Goal: Transaction & Acquisition: Obtain resource

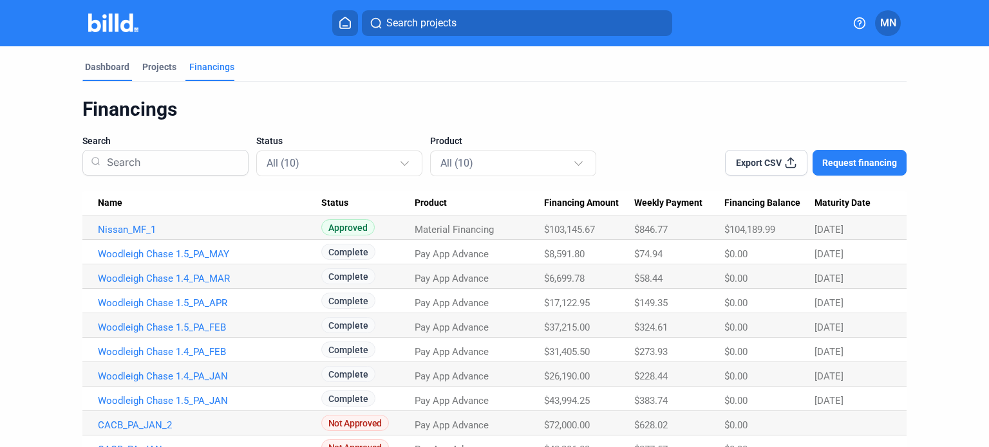
click at [95, 73] on div "Dashboard" at bounding box center [107, 71] width 50 height 21
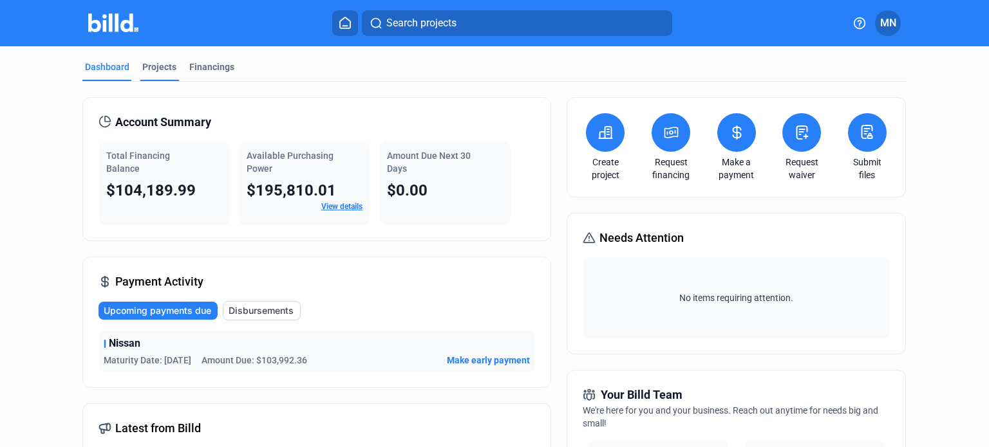
click at [148, 71] on div "Projects" at bounding box center [159, 67] width 34 height 13
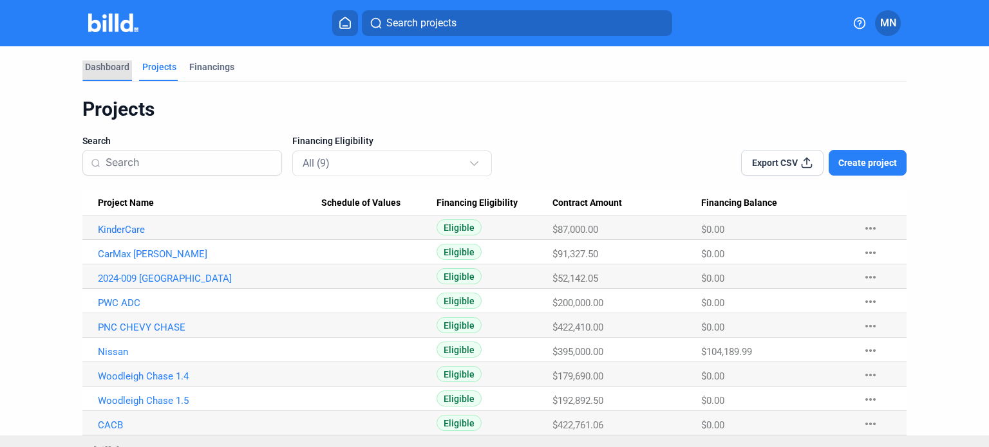
click at [112, 70] on div "Dashboard" at bounding box center [107, 67] width 44 height 13
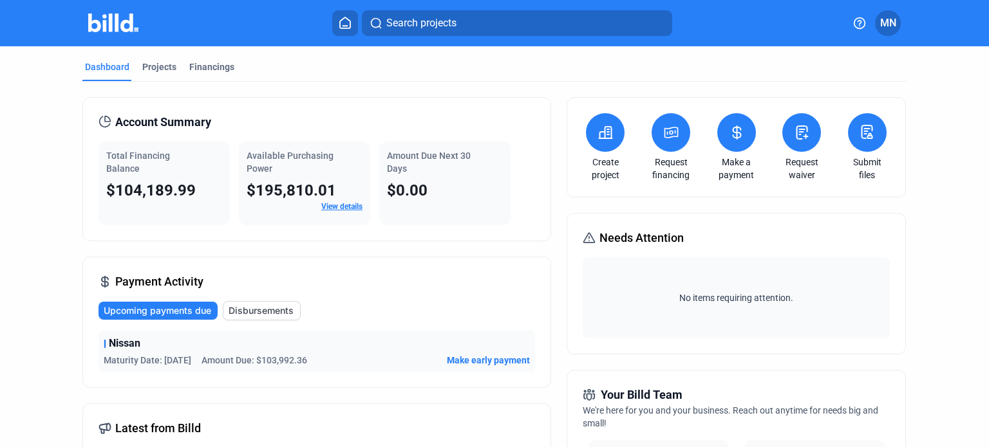
drag, startPoint x: 285, startPoint y: 65, endPoint x: 73, endPoint y: 66, distance: 212.5
click at [343, 20] on icon at bounding box center [345, 23] width 13 height 12
click at [142, 67] on div "Projects" at bounding box center [159, 67] width 34 height 13
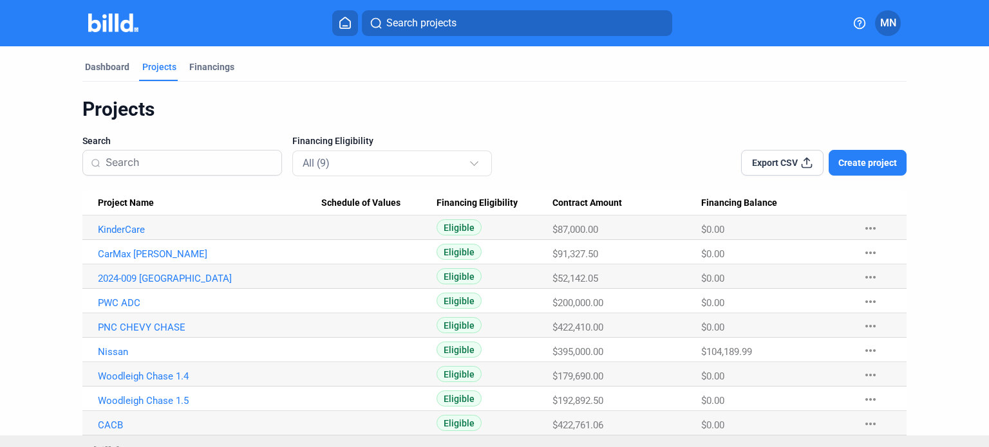
click at [345, 24] on icon at bounding box center [345, 23] width 13 height 12
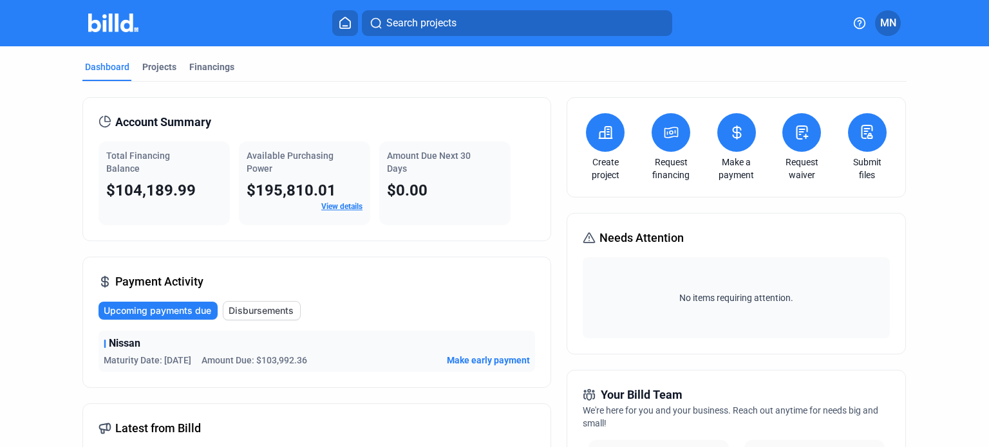
click at [892, 23] on span "MN" at bounding box center [888, 22] width 16 height 15
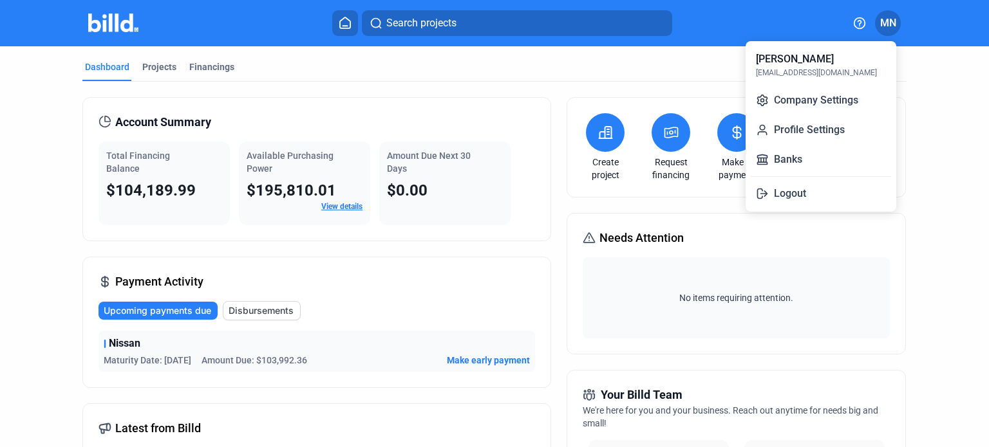
click at [569, 74] on div at bounding box center [494, 223] width 989 height 447
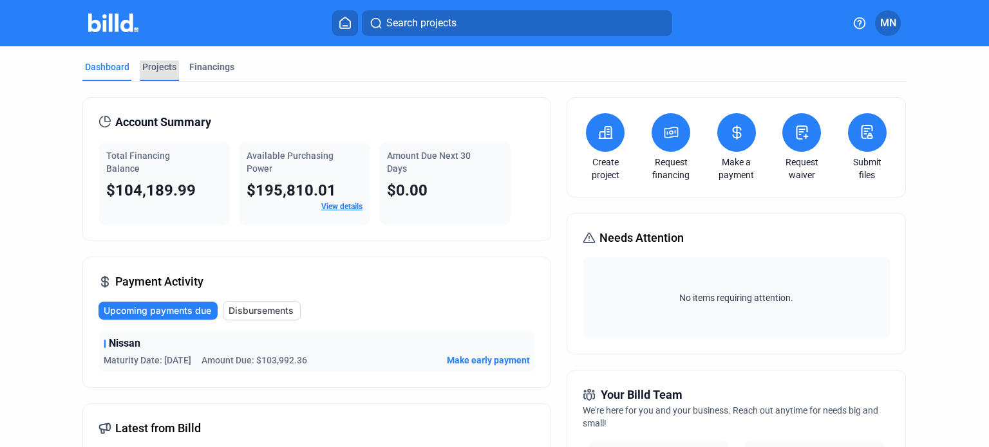
click at [151, 71] on div "Projects" at bounding box center [159, 67] width 34 height 13
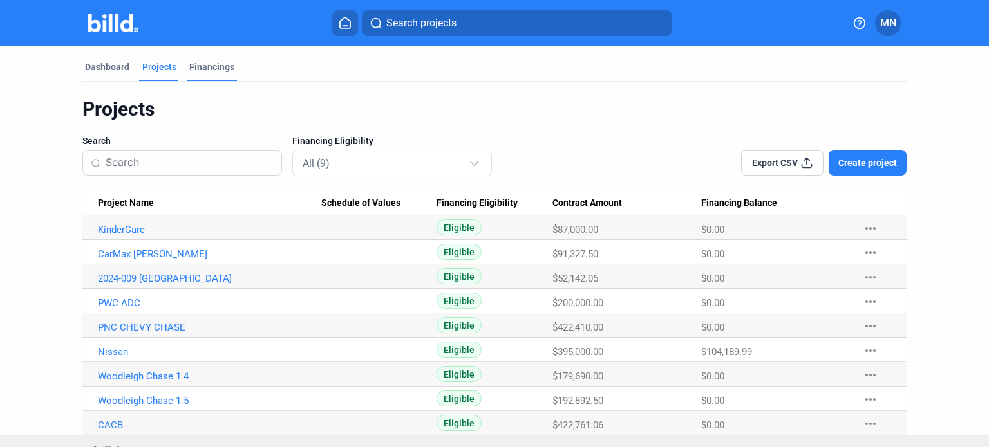
click at [209, 66] on div "Financings" at bounding box center [211, 67] width 45 height 13
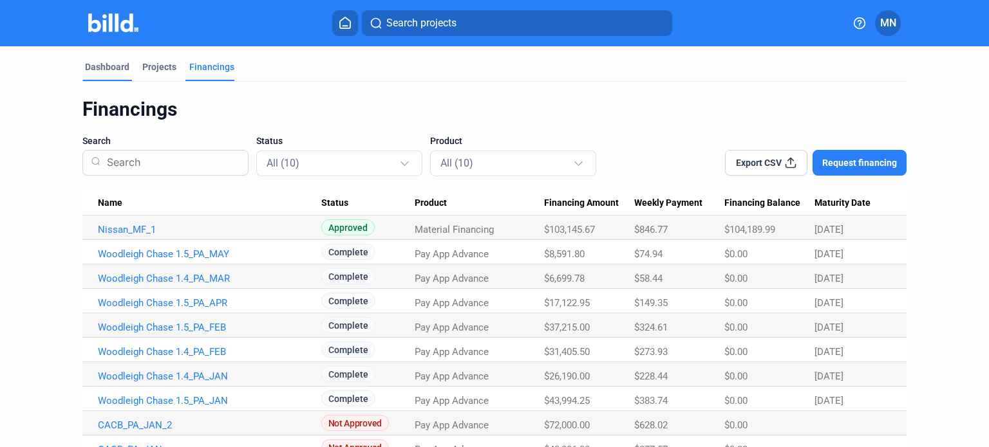
click at [113, 66] on div "Dashboard" at bounding box center [107, 67] width 44 height 13
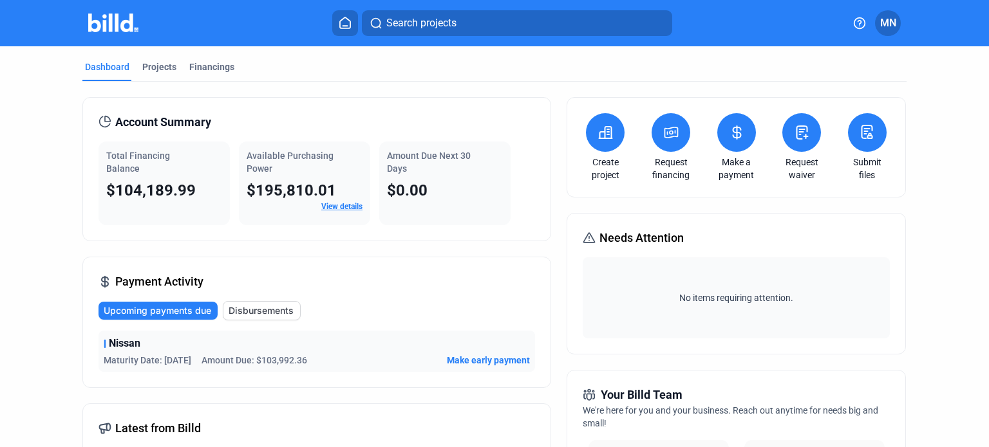
click at [887, 23] on span "MN" at bounding box center [888, 22] width 16 height 15
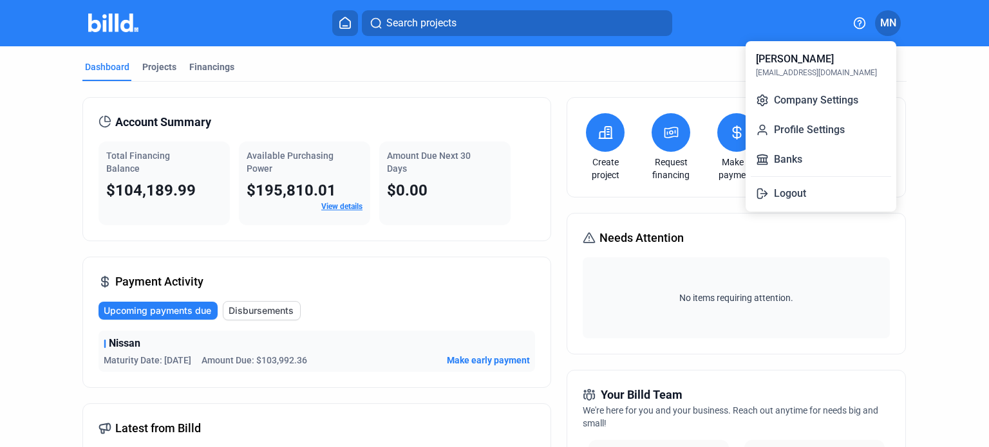
click at [708, 61] on div at bounding box center [494, 223] width 989 height 447
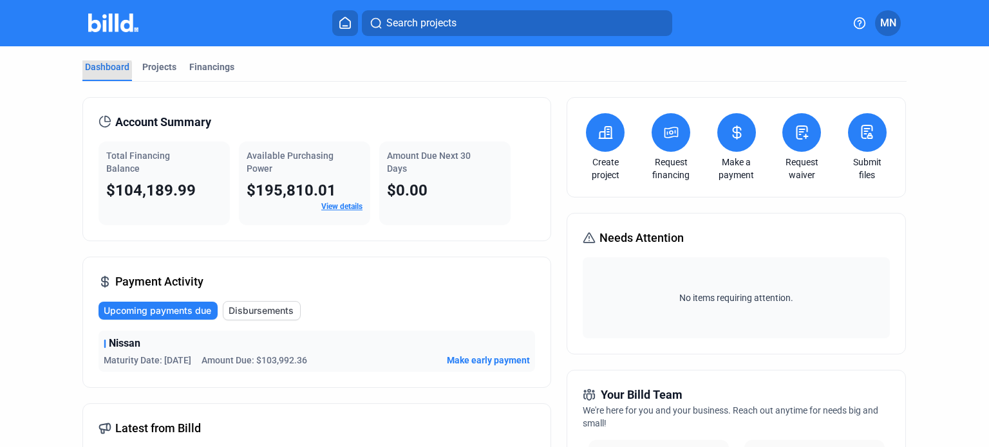
click at [103, 70] on div "Dashboard" at bounding box center [107, 67] width 44 height 13
click at [151, 67] on div "Projects" at bounding box center [159, 67] width 34 height 13
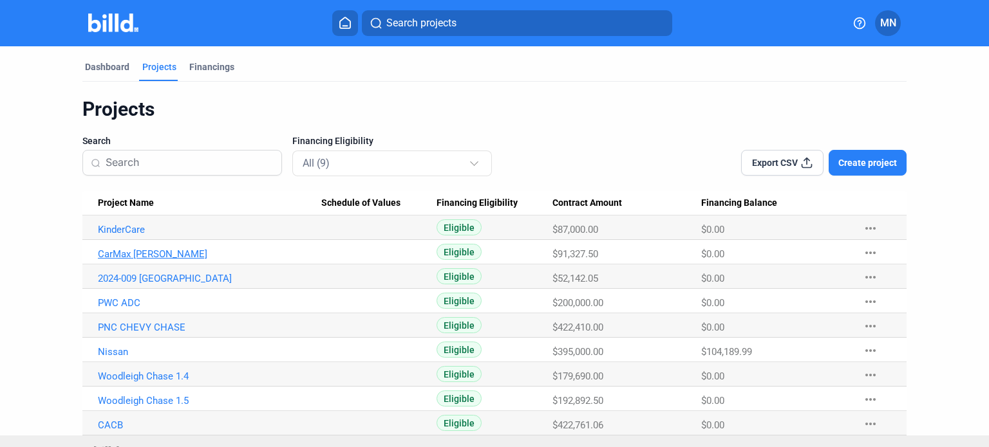
click at [155, 236] on link "CarMax [PERSON_NAME]" at bounding box center [209, 230] width 223 height 12
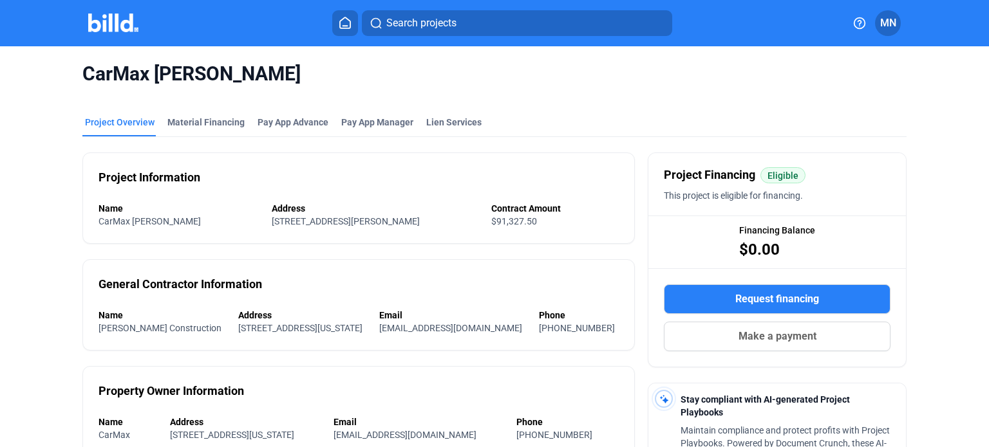
click at [724, 293] on button "Request financing" at bounding box center [777, 300] width 227 height 30
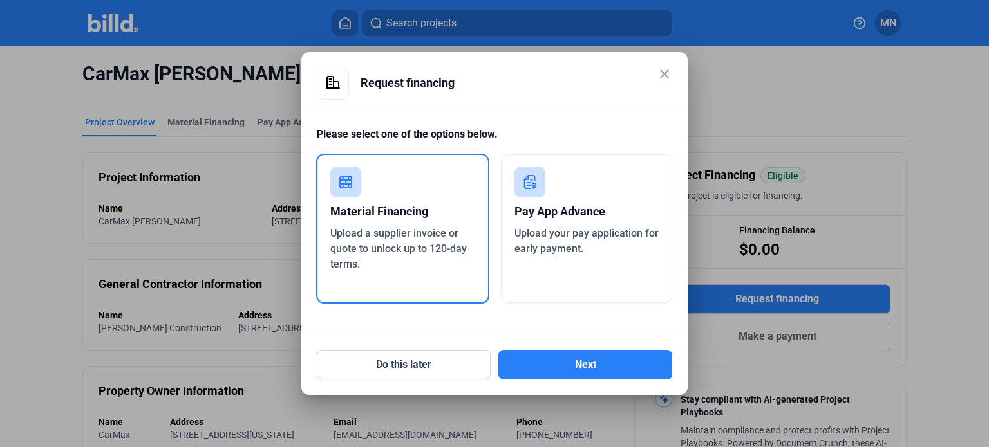
click at [545, 212] on div "Pay App Advance" at bounding box center [586, 212] width 145 height 28
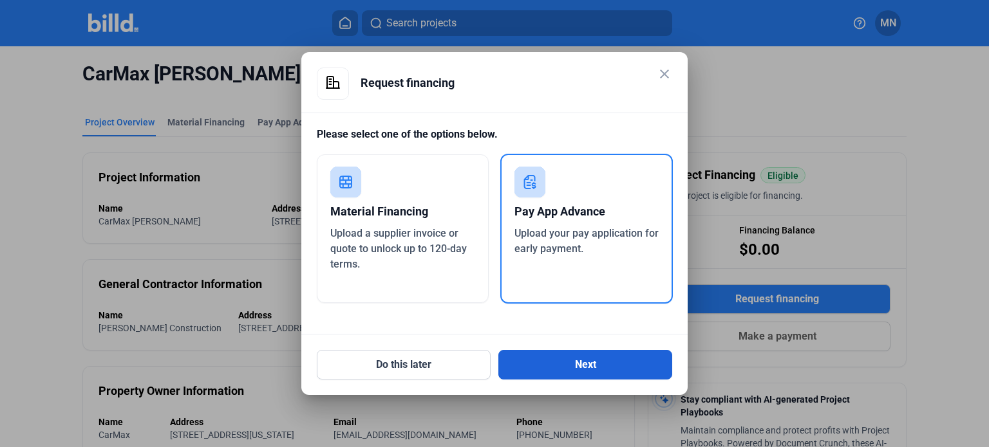
click at [575, 372] on button "Next" at bounding box center [585, 365] width 174 height 30
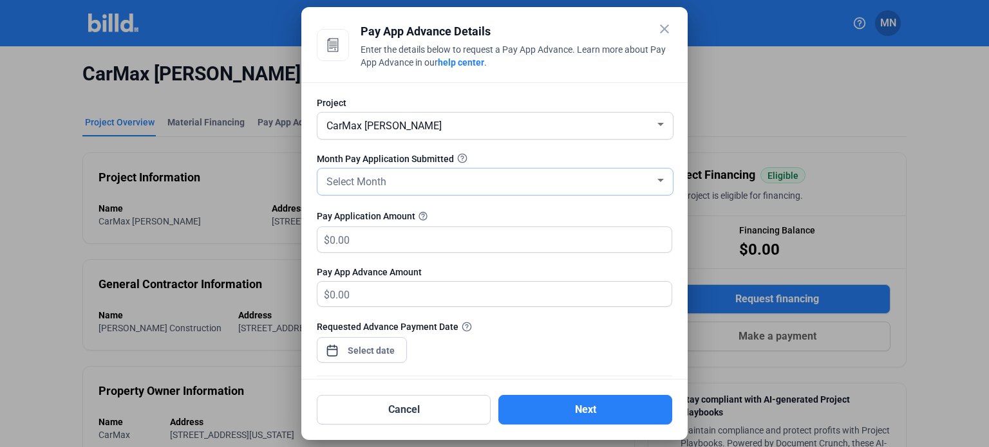
click at [382, 185] on span "Select Month" at bounding box center [356, 182] width 60 height 12
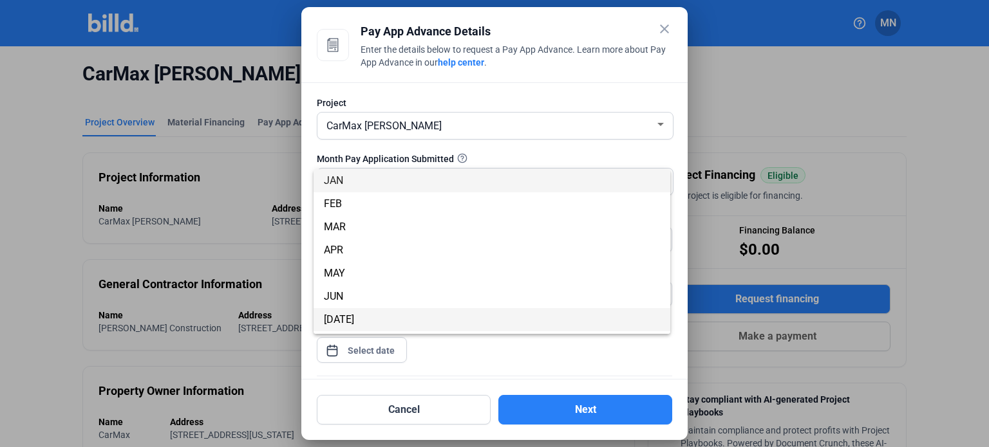
click at [353, 312] on span "[DATE]" at bounding box center [492, 319] width 336 height 23
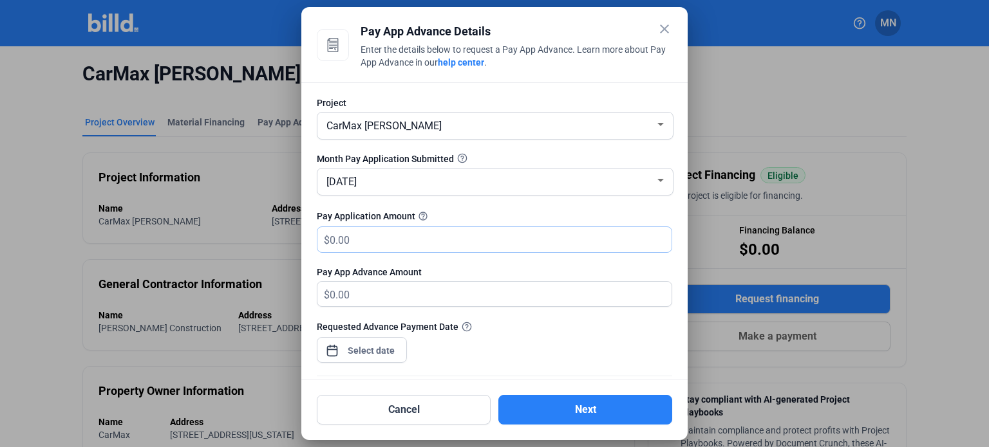
click at [376, 240] on input "text" at bounding box center [501, 239] width 342 height 25
type input "3"
type input "3.00"
type input "33"
type input "33.00"
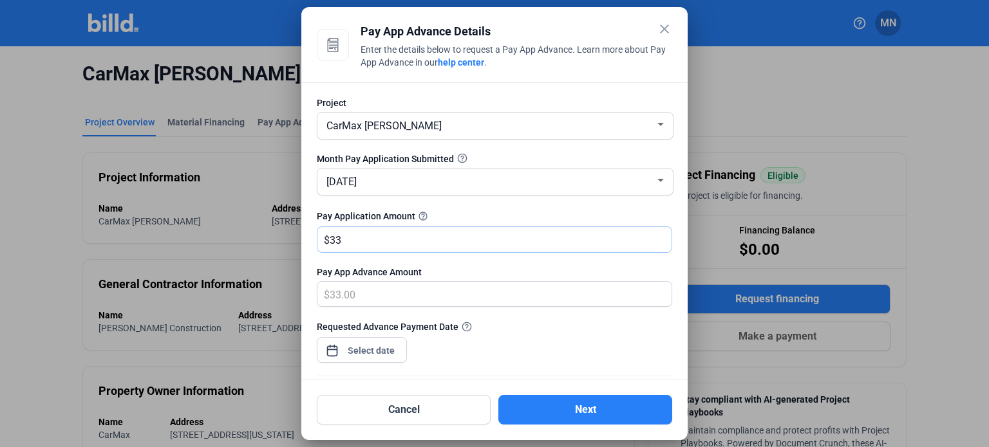
type input "331"
type input "331.00"
type input "3314"
type input "3,314.00"
type input "3,3148"
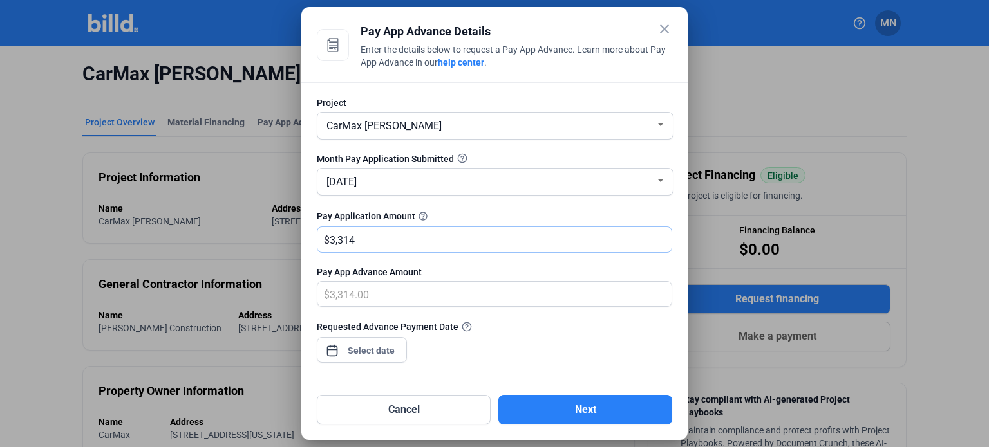
type input "33,148.00"
type input "33,148.6"
type input "33,148.60"
type input "33,148.69"
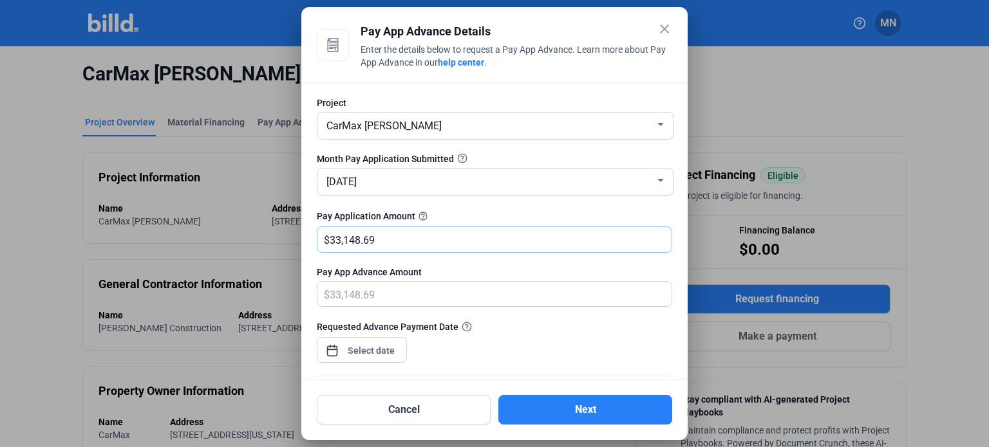
type input "33,148.69"
click at [511, 346] on div "Requested Advance Payment Date" at bounding box center [494, 348] width 355 height 56
click at [358, 354] on div "close Pay App Advance Details Enter the details below to request a Pay App Adva…" at bounding box center [494, 223] width 989 height 447
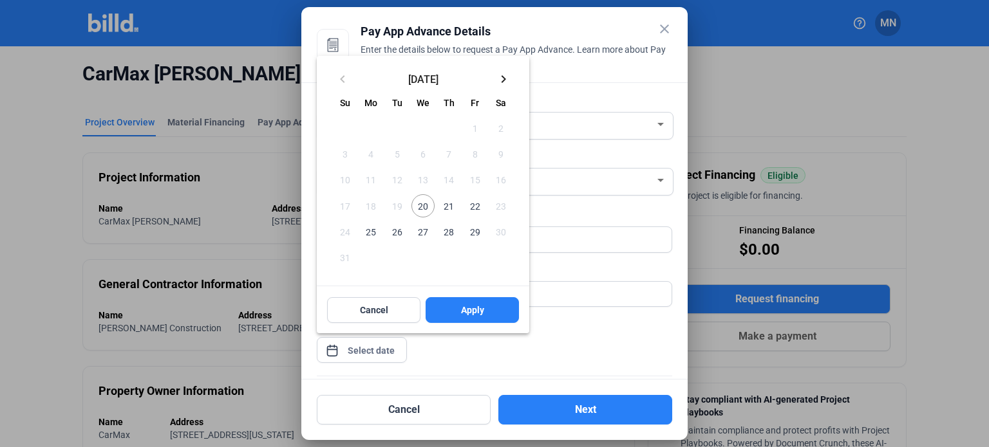
click at [424, 207] on span "20" at bounding box center [422, 205] width 23 height 23
click at [460, 308] on button "Apply" at bounding box center [472, 310] width 93 height 26
type input "[DATE]"
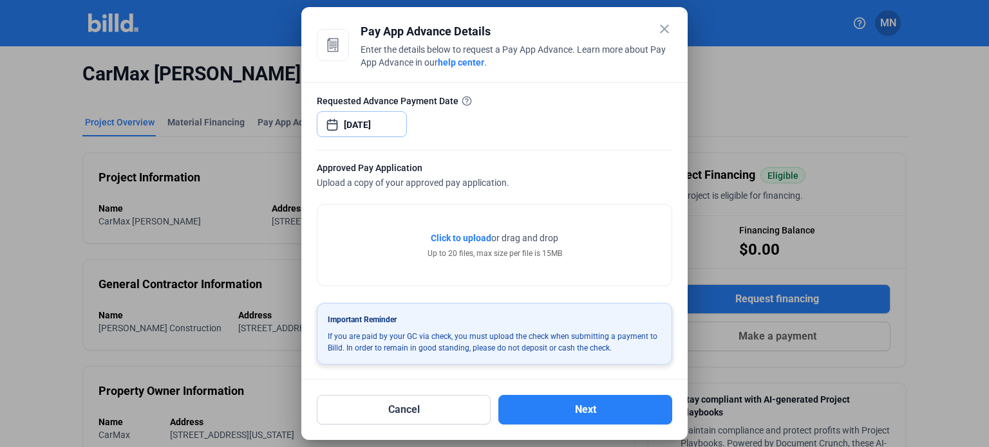
scroll to position [162, 0]
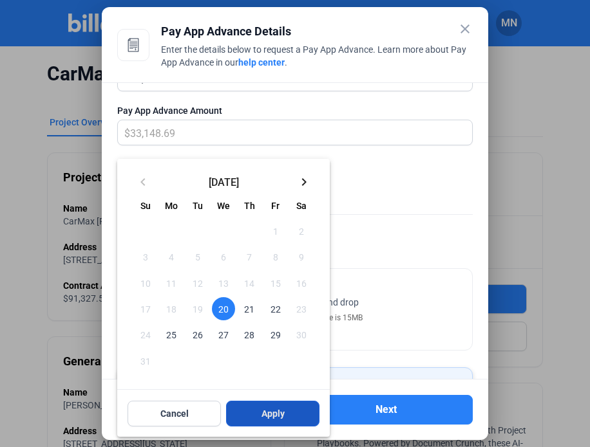
click at [263, 409] on span "Apply" at bounding box center [272, 414] width 23 height 13
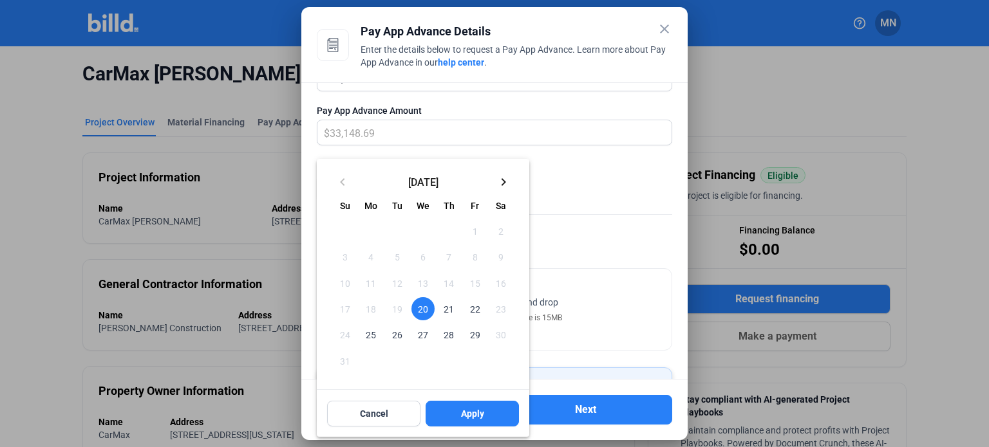
click at [426, 308] on span "20" at bounding box center [422, 308] width 23 height 23
click at [449, 417] on button "Apply" at bounding box center [472, 414] width 93 height 26
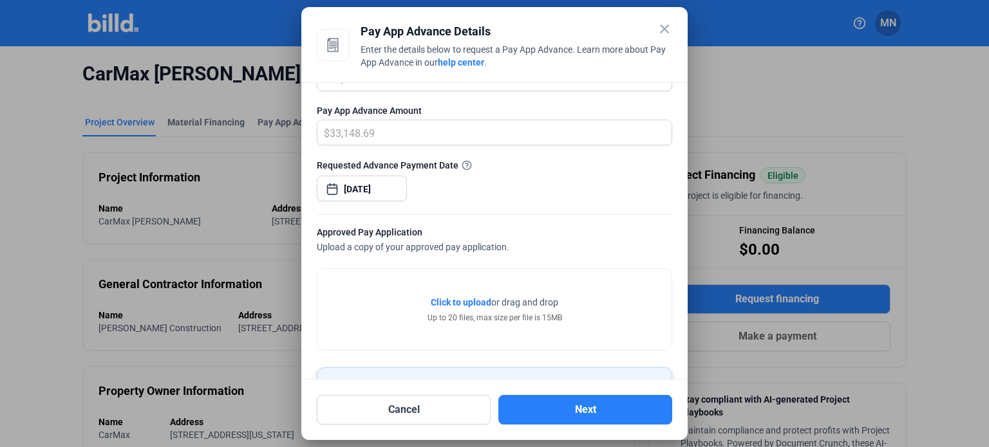
click at [451, 297] on span "Click to upload" at bounding box center [461, 302] width 61 height 10
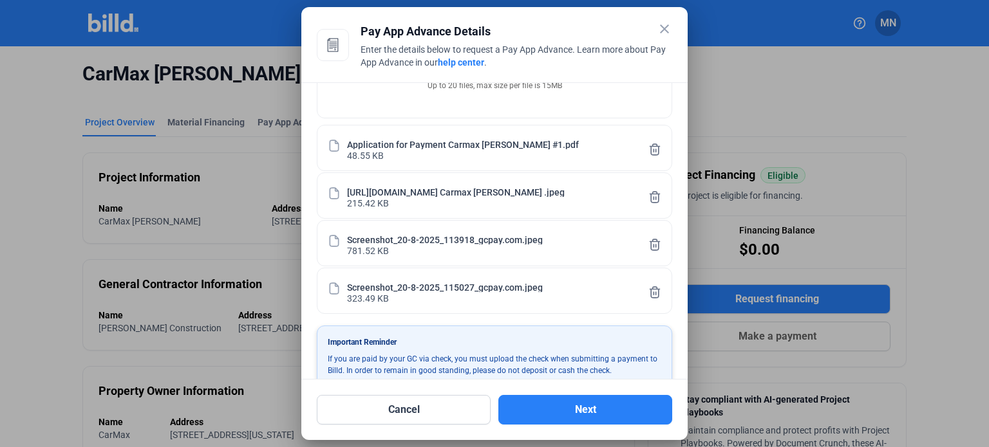
scroll to position [417, 0]
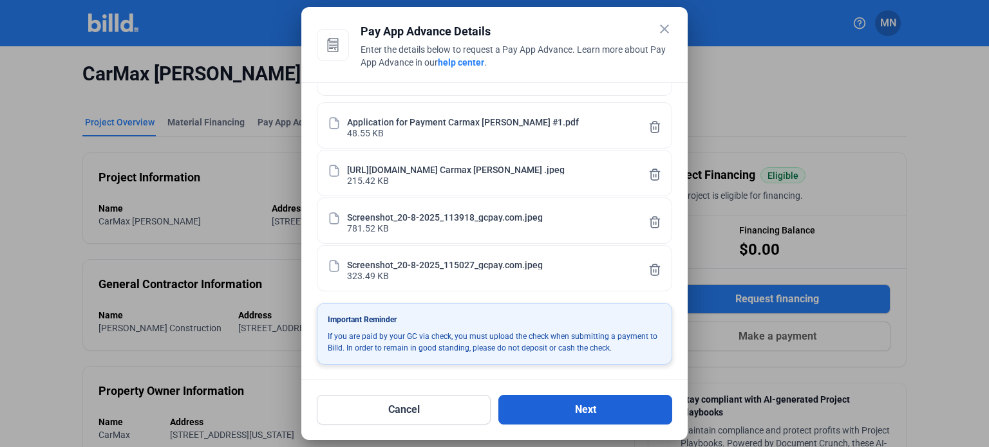
click at [579, 406] on button "Next" at bounding box center [585, 410] width 174 height 30
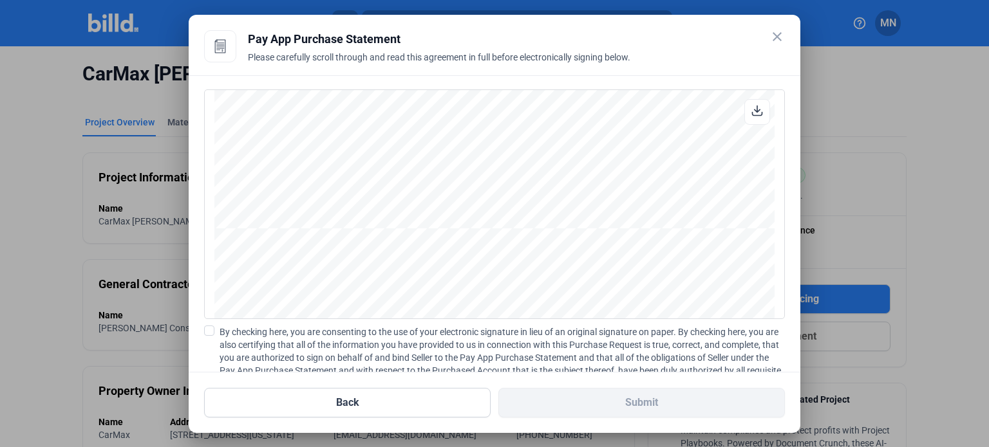
scroll to position [5052, 0]
click at [212, 328] on span at bounding box center [209, 331] width 10 height 10
click at [0, 0] on input "By checking here, you are consenting to the use of your electronic signature in…" at bounding box center [0, 0] width 0 height 0
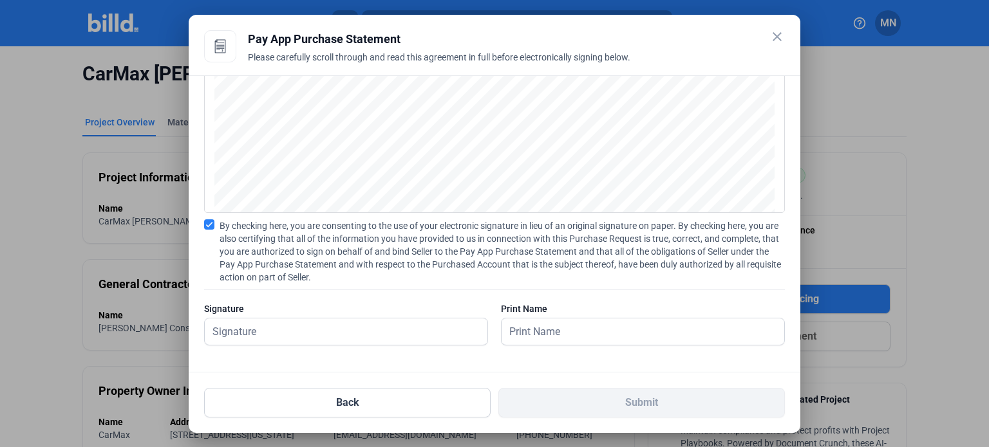
scroll to position [108, 0]
click at [325, 328] on input "text" at bounding box center [346, 330] width 283 height 26
type input "[PERSON_NAME]"
click at [598, 328] on input "text" at bounding box center [643, 330] width 283 height 26
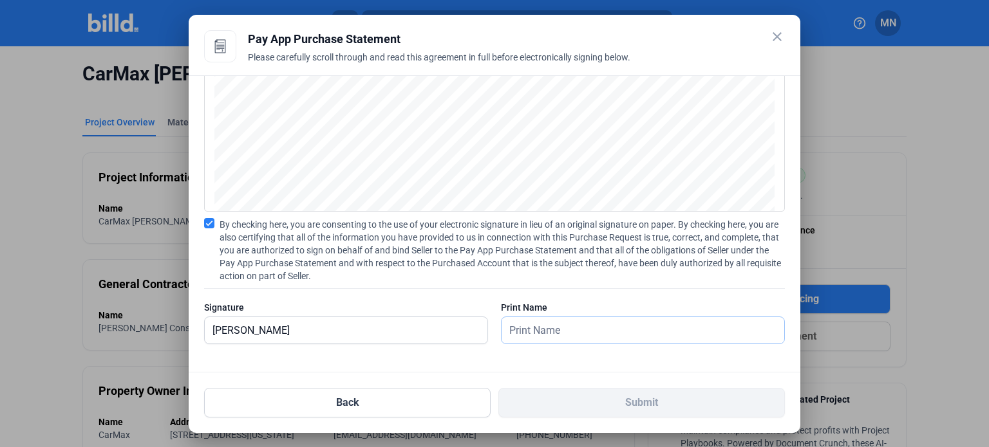
type input "[PERSON_NAME]"
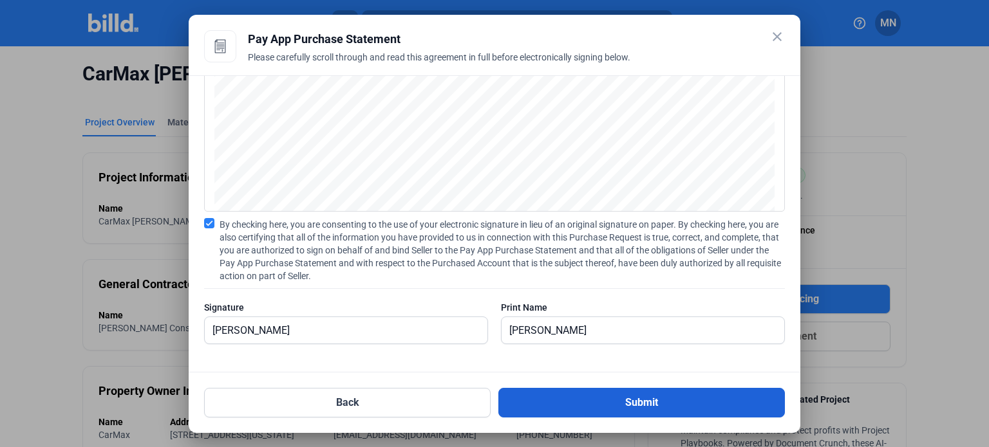
click at [585, 405] on button "Submit" at bounding box center [641, 403] width 287 height 30
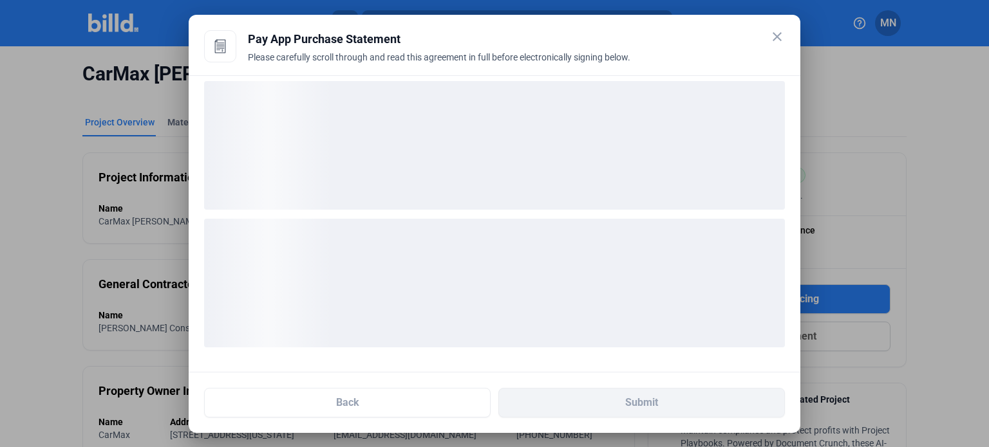
scroll to position [8, 0]
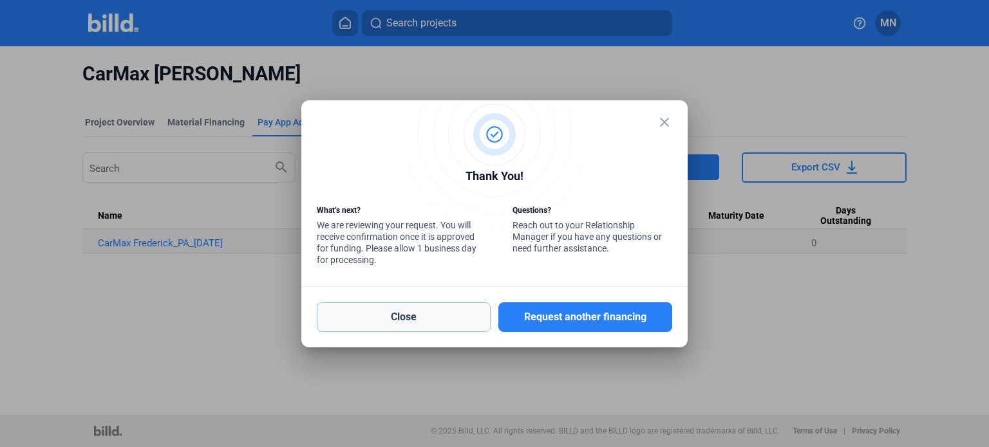
click at [471, 314] on button "Close" at bounding box center [404, 318] width 174 height 30
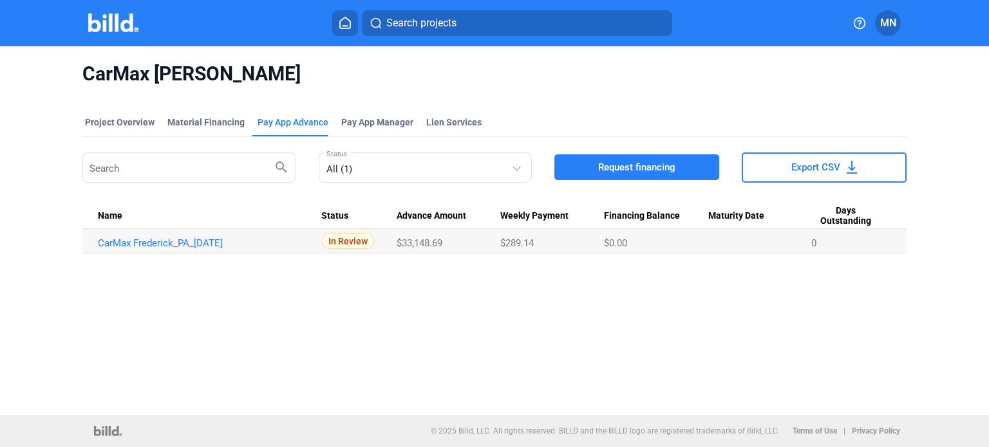
click at [352, 25] on home-icon at bounding box center [344, 23] width 15 height 12
